Goal: Task Accomplishment & Management: Use online tool/utility

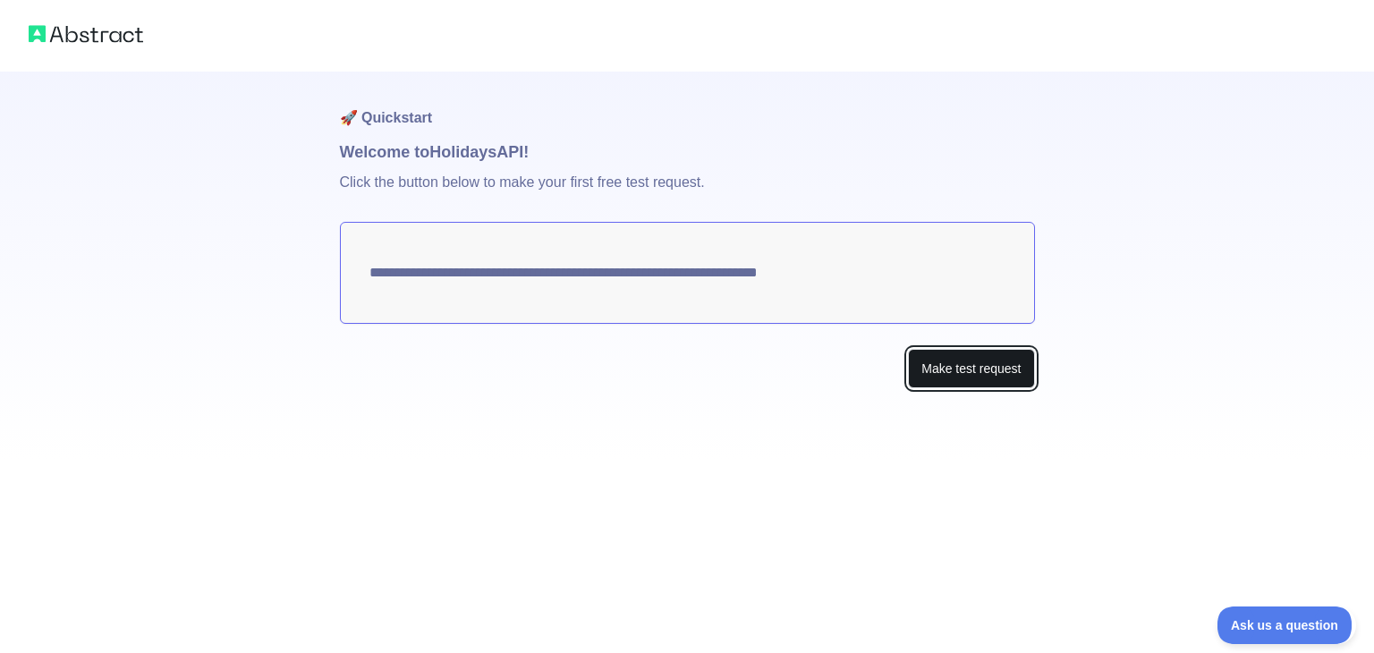
click at [966, 370] on button "Make test request" at bounding box center [971, 369] width 126 height 40
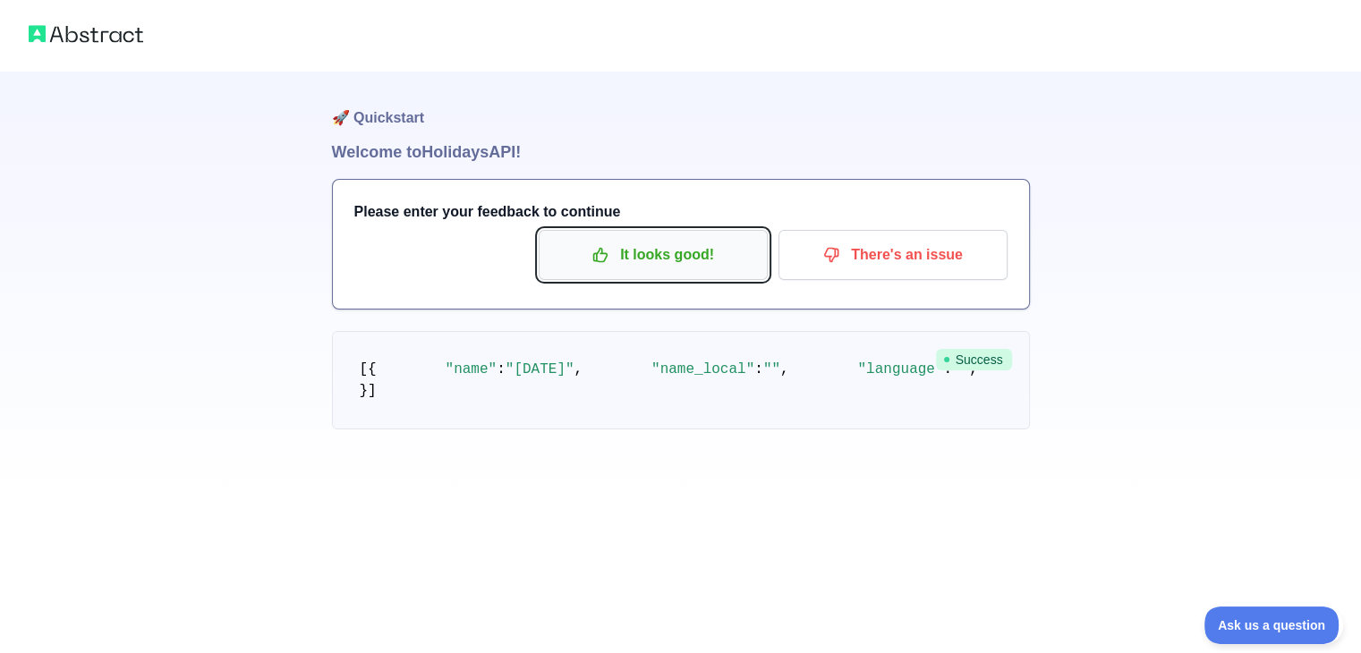
click at [701, 276] on button "It looks good!" at bounding box center [653, 255] width 229 height 50
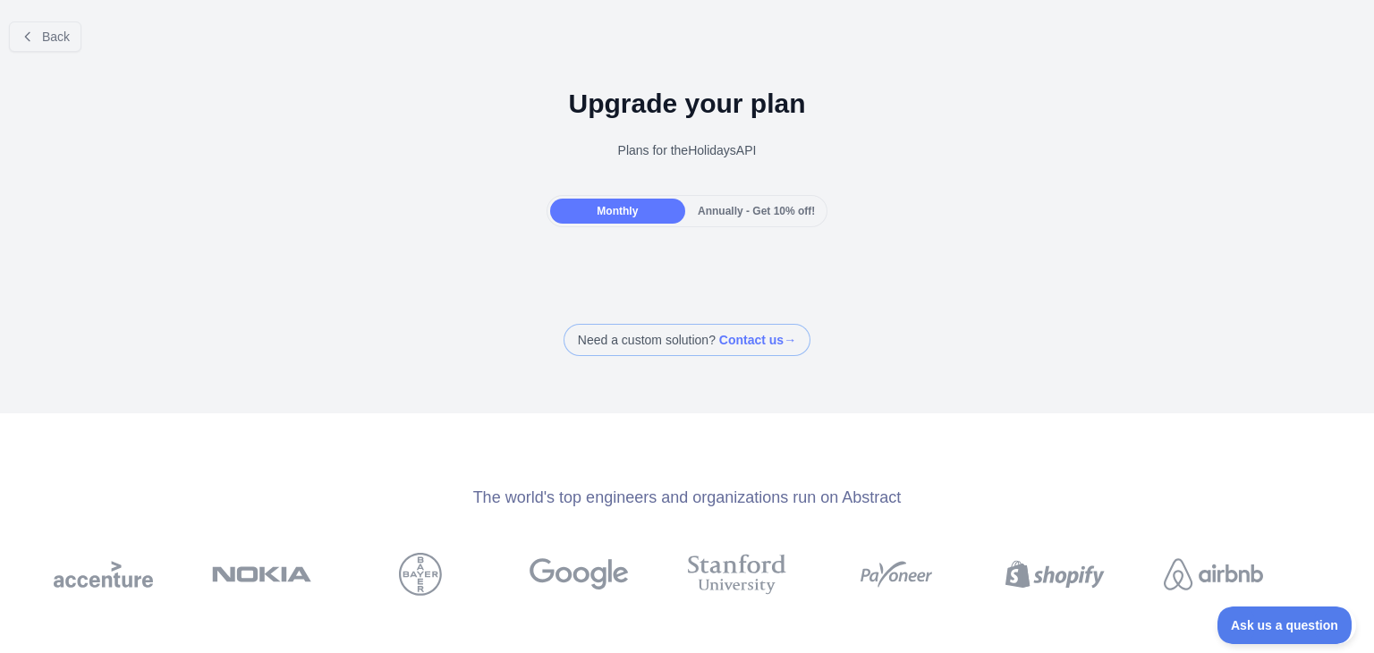
click at [700, 208] on span "Annually - Get 10% off!" at bounding box center [756, 211] width 117 height 13
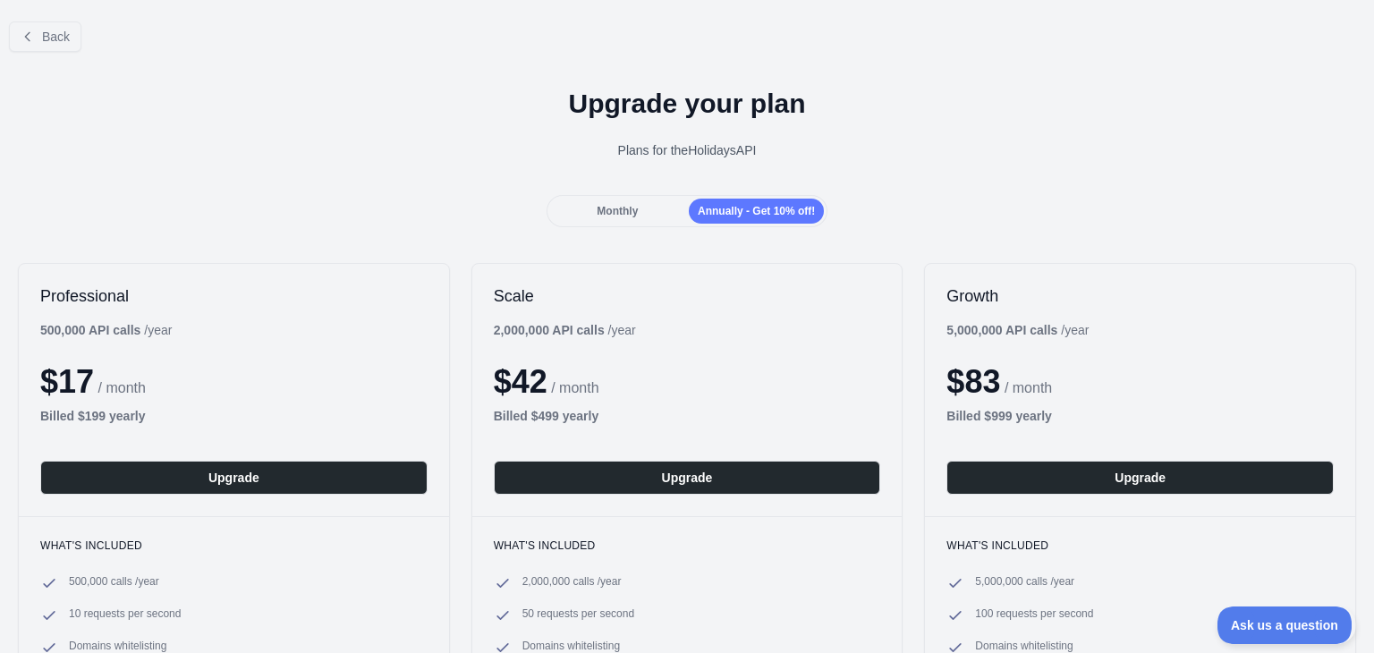
click at [648, 202] on div "Monthly" at bounding box center [617, 211] width 135 height 25
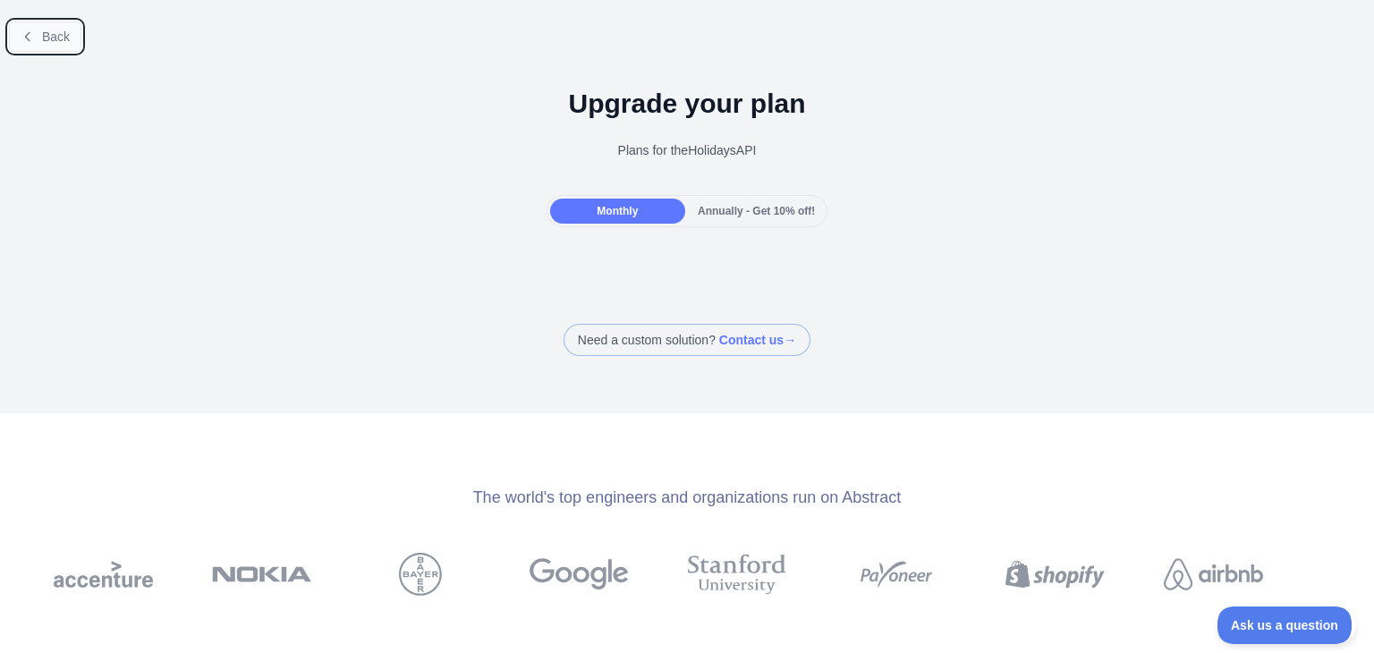
click at [47, 23] on button "Back" at bounding box center [45, 36] width 72 height 30
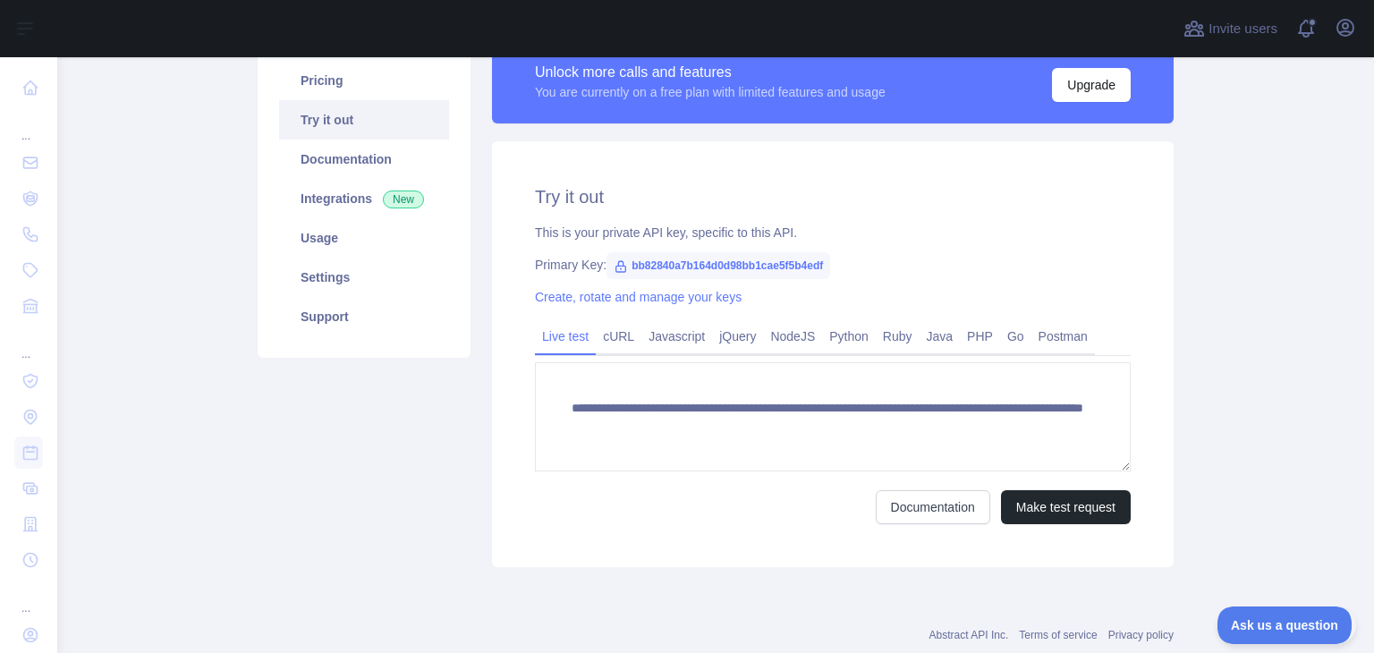
scroll to position [150, 0]
click at [628, 263] on span "bb82840a7b164d0d98bb1cae5f5b4edf" at bounding box center [719, 265] width 224 height 27
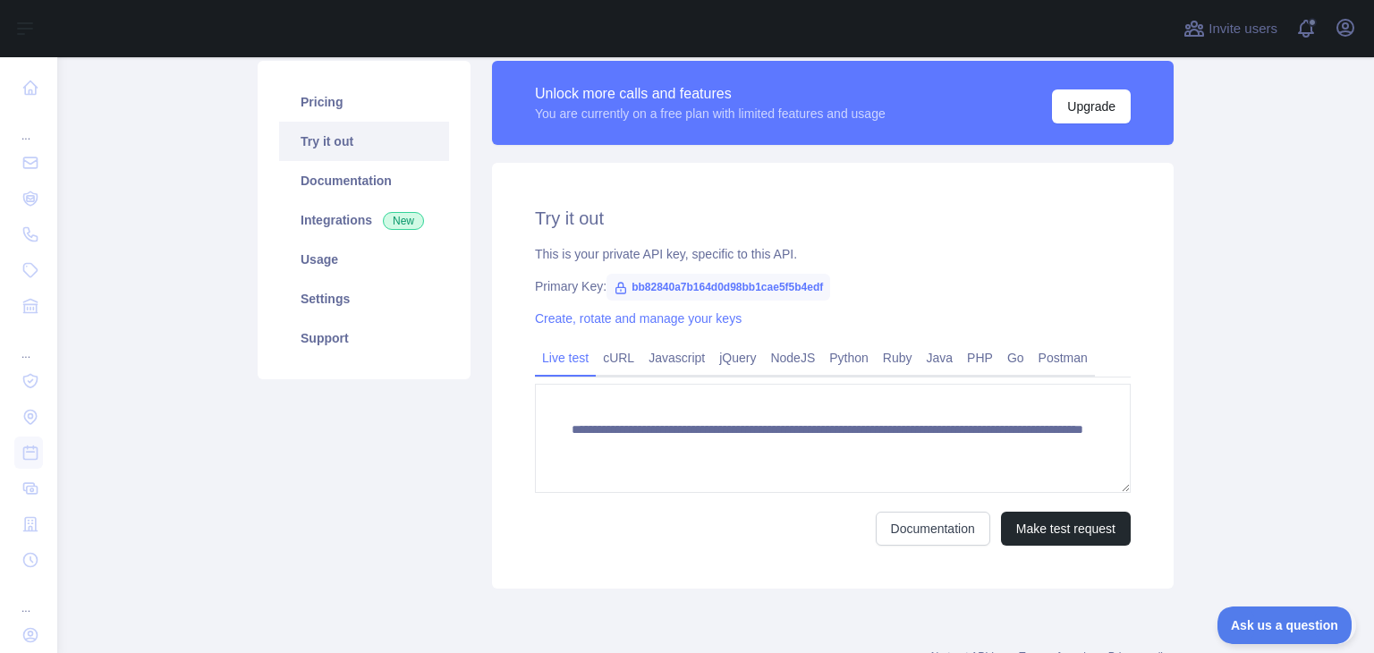
scroll to position [141, 0]
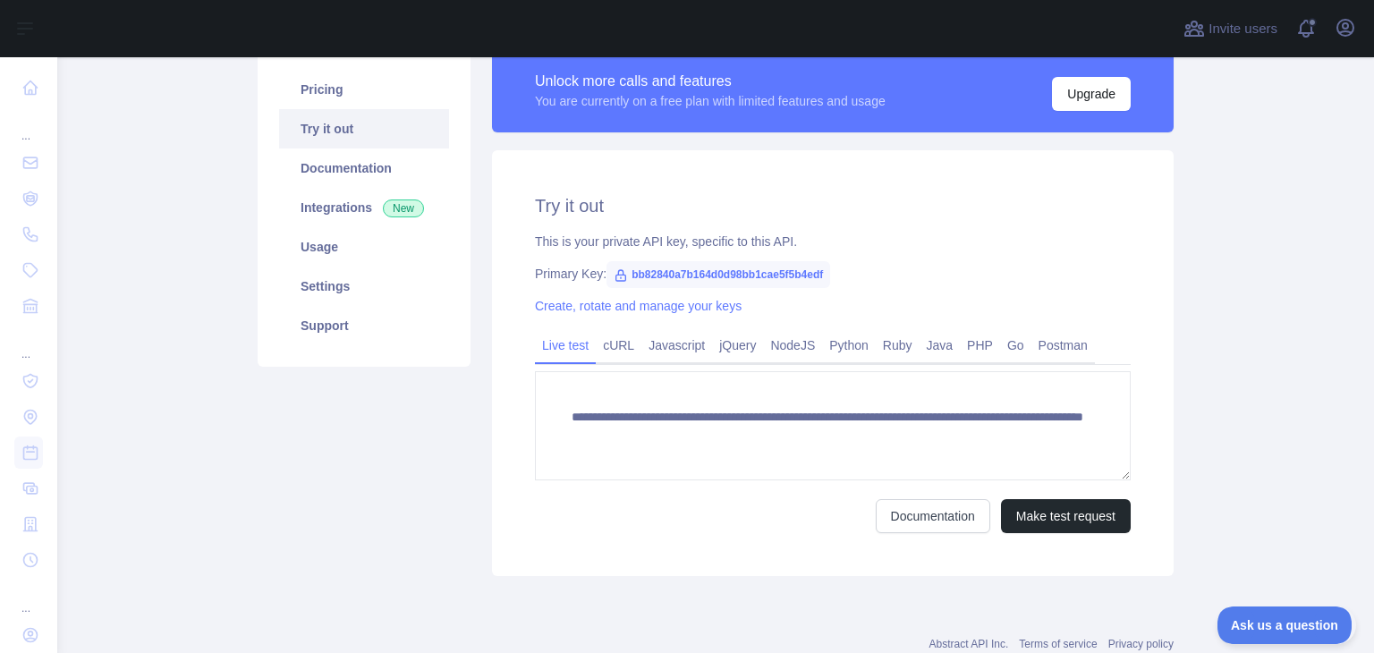
click at [497, 429] on div "**********" at bounding box center [833, 363] width 682 height 426
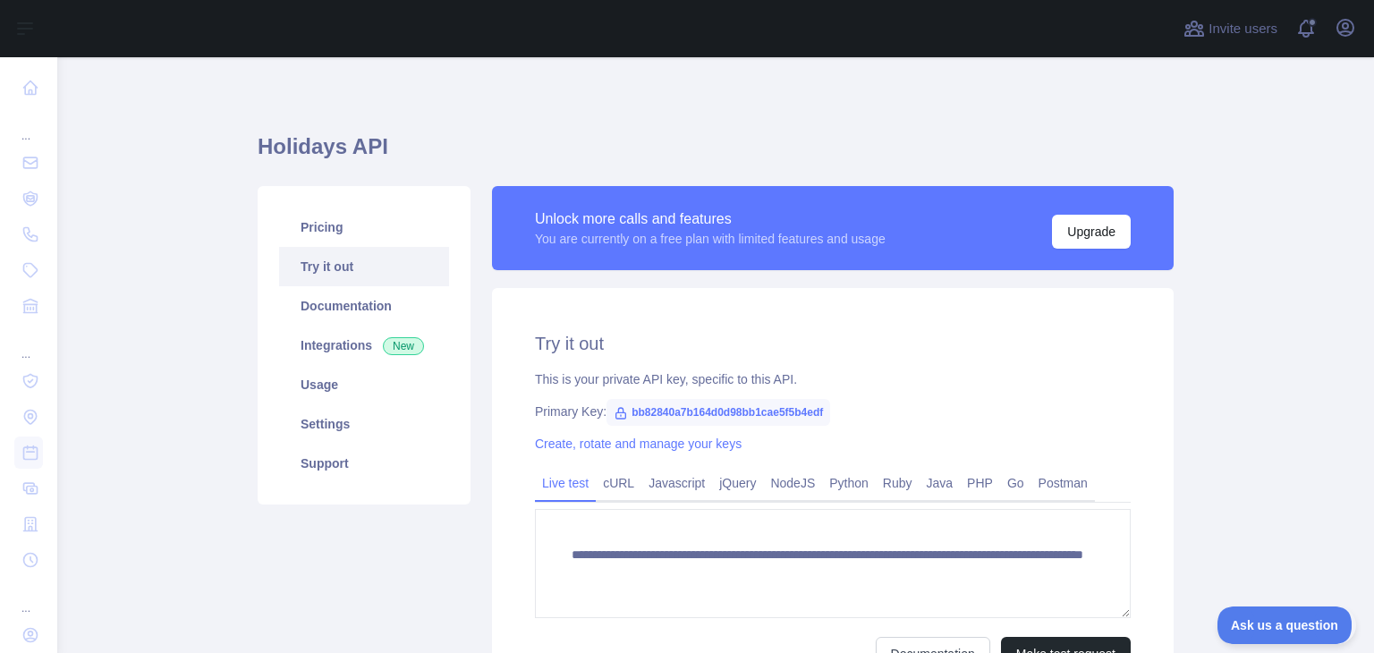
scroll to position [0, 0]
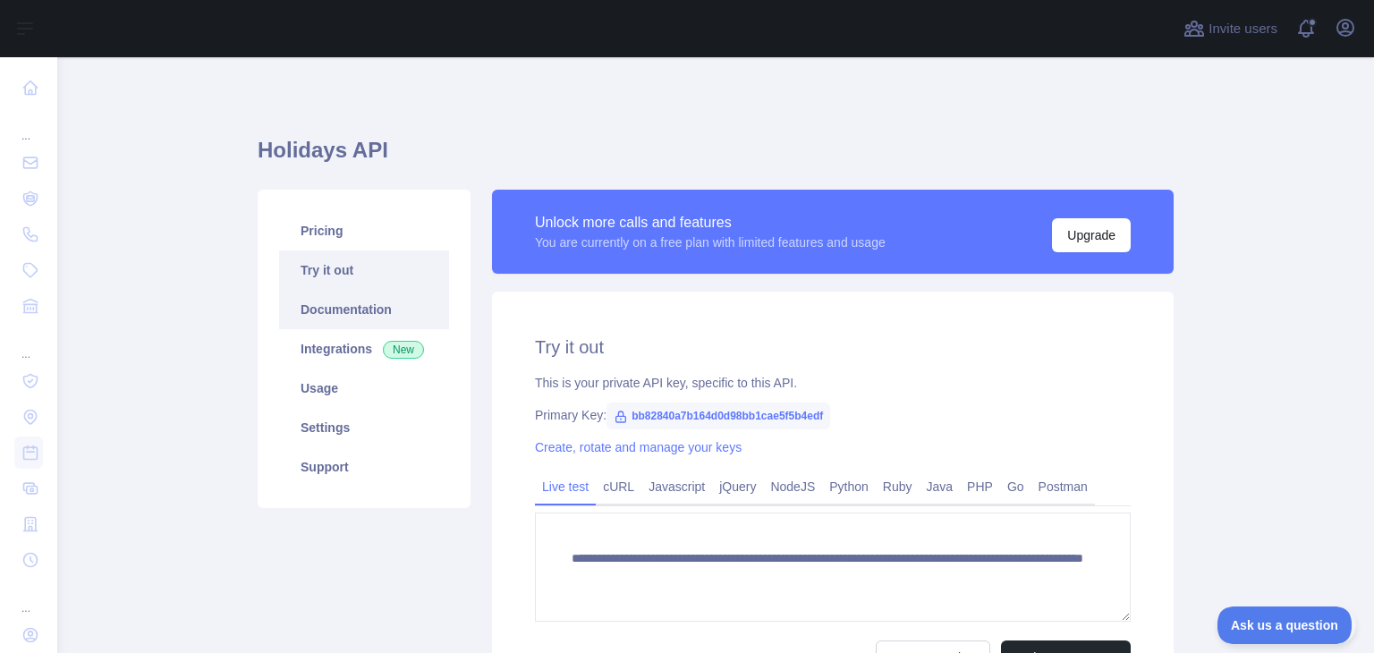
click at [358, 316] on link "Documentation" at bounding box center [364, 309] width 170 height 39
click at [726, 415] on span "bb82840a7b164d0d98bb1cae5f5b4edf" at bounding box center [719, 416] width 224 height 27
copy span "bb82840a7b164d0d98bb1cae5f5b4edf"
